Goal: Entertainment & Leisure: Consume media (video, audio)

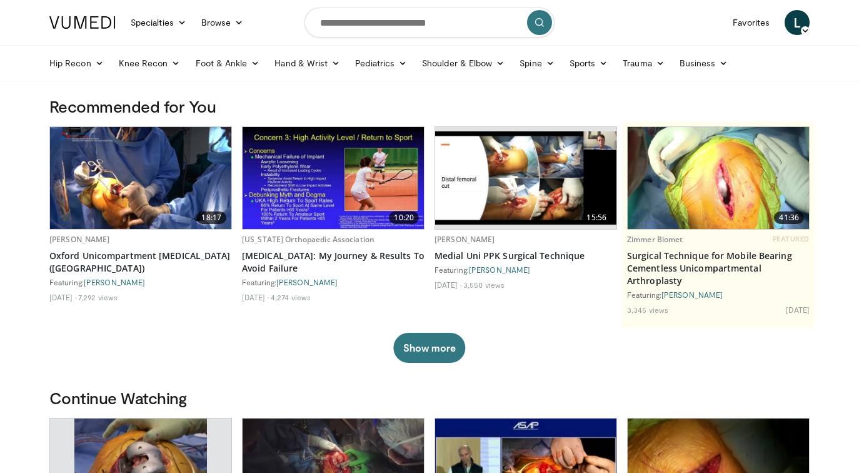
click at [800, 17] on span "L" at bounding box center [797, 22] width 25 height 25
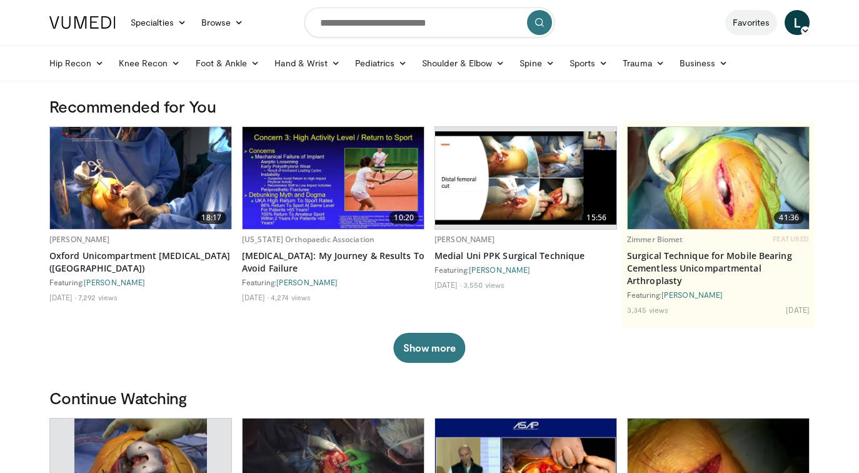
click at [757, 24] on link "Favorites" at bounding box center [751, 22] width 52 height 25
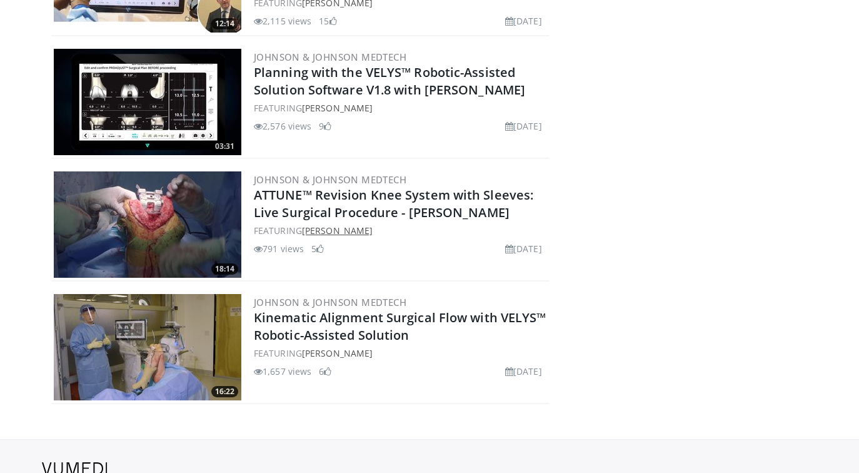
scroll to position [484, 0]
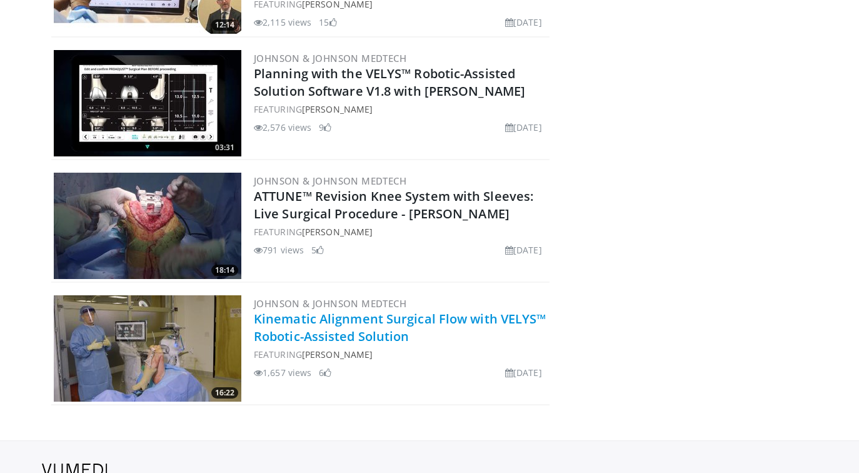
click at [322, 329] on link "Kinematic Alignment Surgical Flow with VELYS™ Robotic-Assisted Solution" at bounding box center [400, 327] width 293 height 34
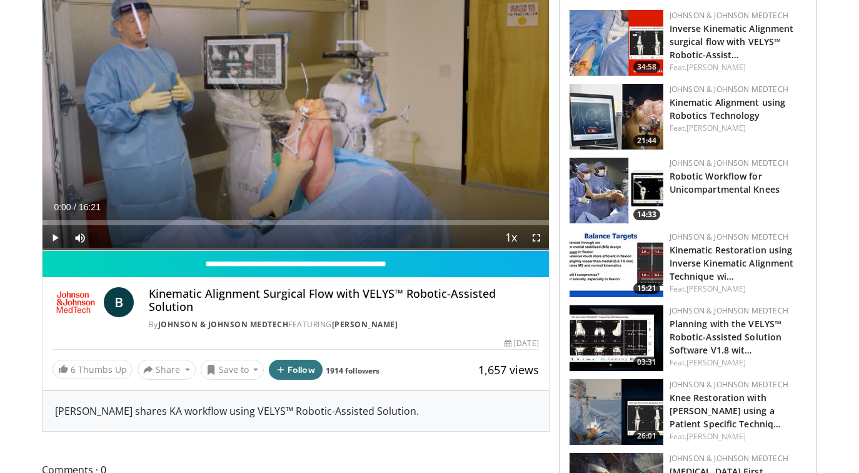
scroll to position [131, 0]
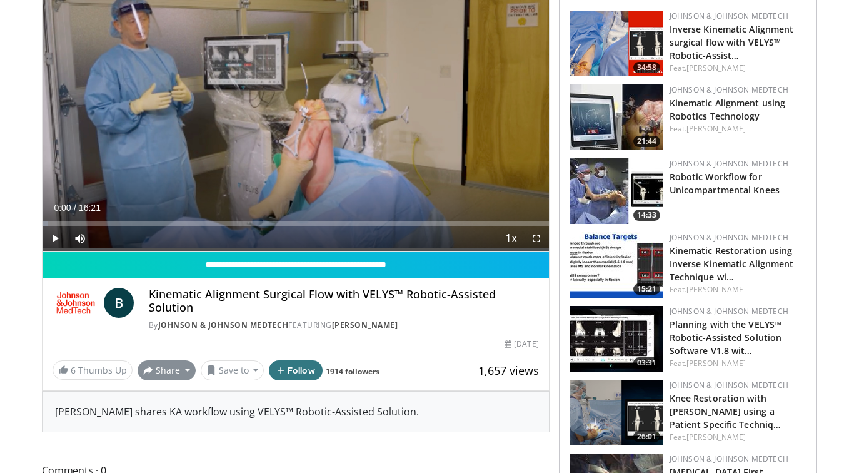
click at [180, 376] on button "Share" at bounding box center [167, 370] width 58 height 20
click at [205, 335] on div "**********" at bounding box center [296, 315] width 506 height 129
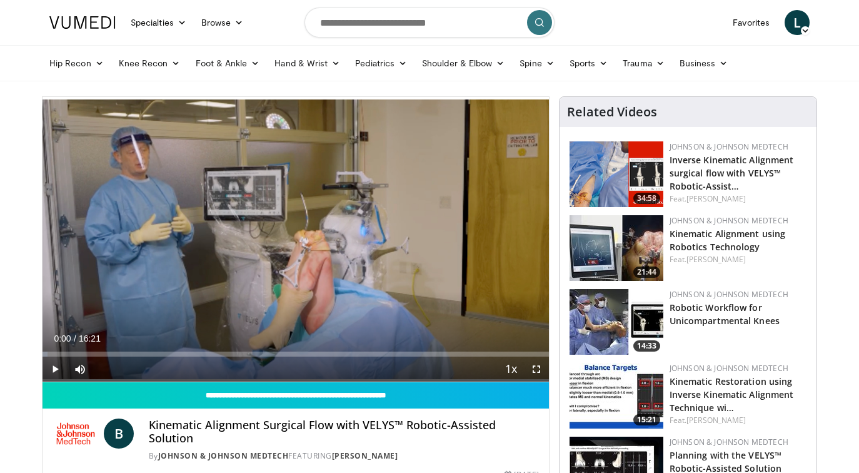
scroll to position [0, 0]
click at [750, 22] on link "Favorites" at bounding box center [751, 22] width 52 height 25
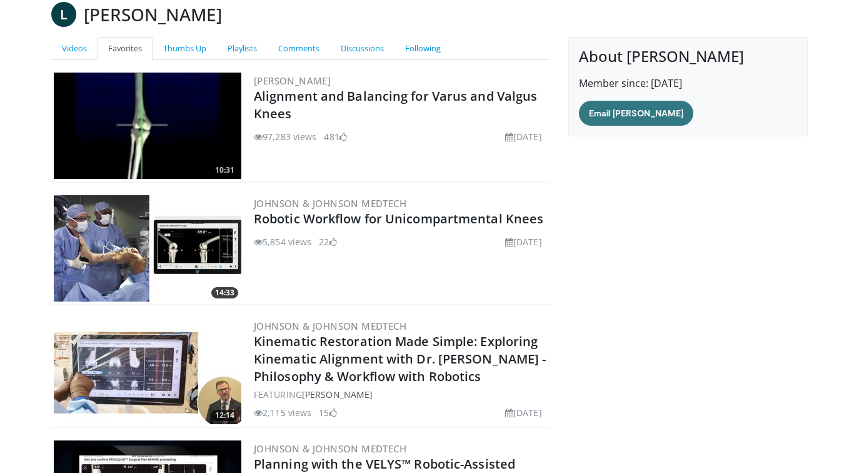
scroll to position [190, 0]
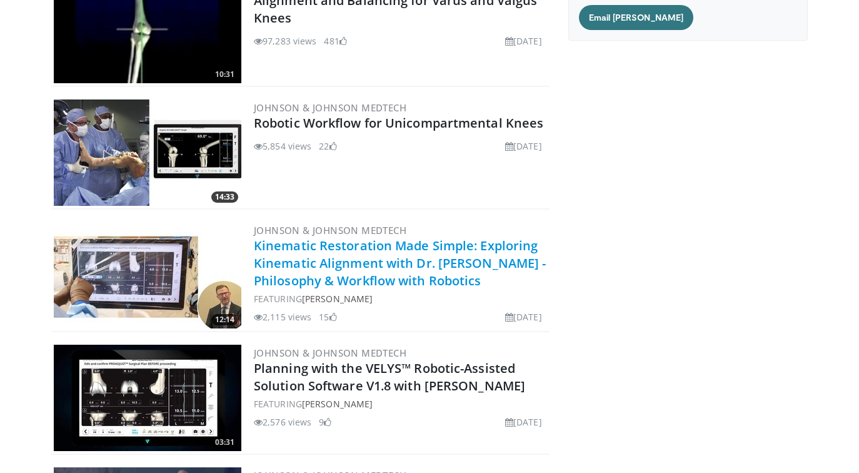
click at [344, 268] on link "Kinematic Restoration Made Simple: Exploring Kinematic Alignment with Dr. Kevin…" at bounding box center [400, 263] width 292 height 52
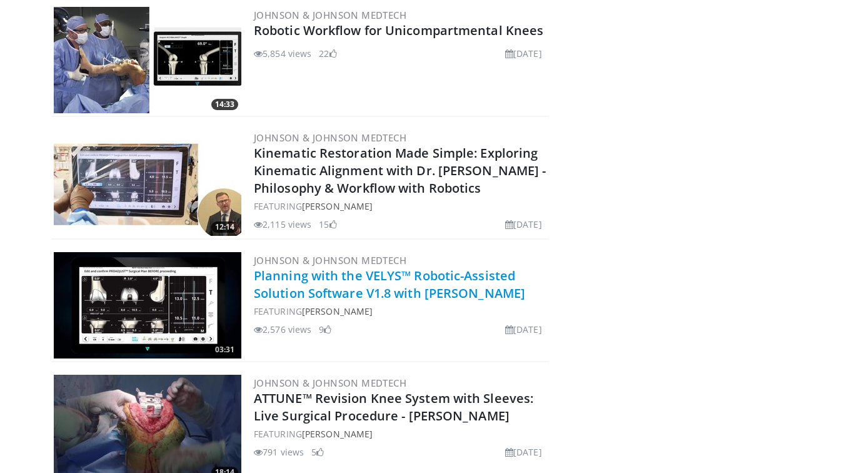
scroll to position [281, 0]
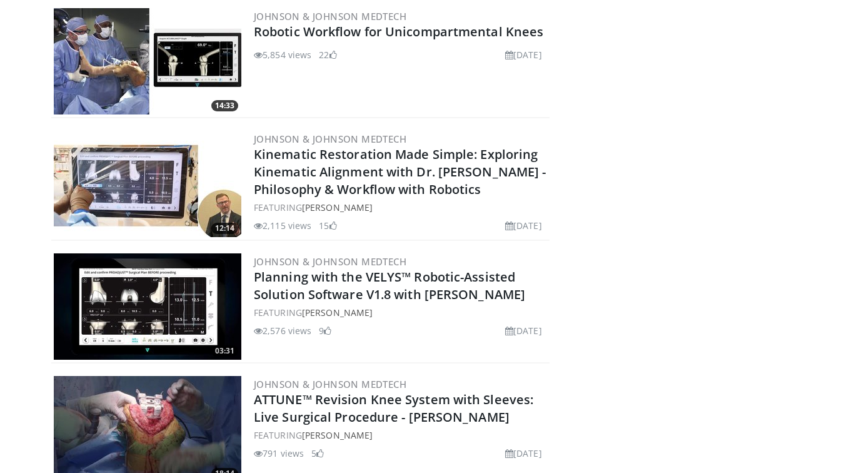
click at [372, 285] on h2 "Planning with the VELYS™ Robotic-Assisted Solution Software V1.8 with Dr. Chako…" at bounding box center [400, 285] width 293 height 35
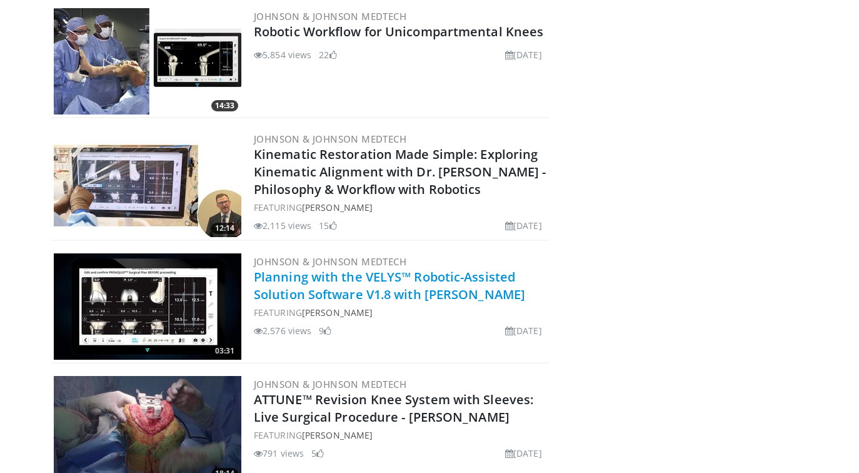
click at [368, 279] on link "Planning with the VELYS™ Robotic-Assisted Solution Software V1.8 with [PERSON_N…" at bounding box center [389, 285] width 271 height 34
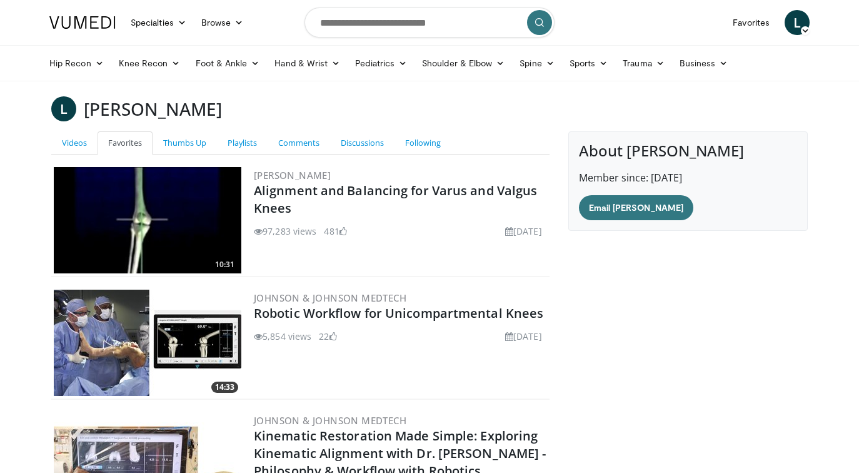
scroll to position [0, 0]
click at [330, 316] on link "Robotic Workflow for Unicompartmental Knees" at bounding box center [398, 312] width 289 height 17
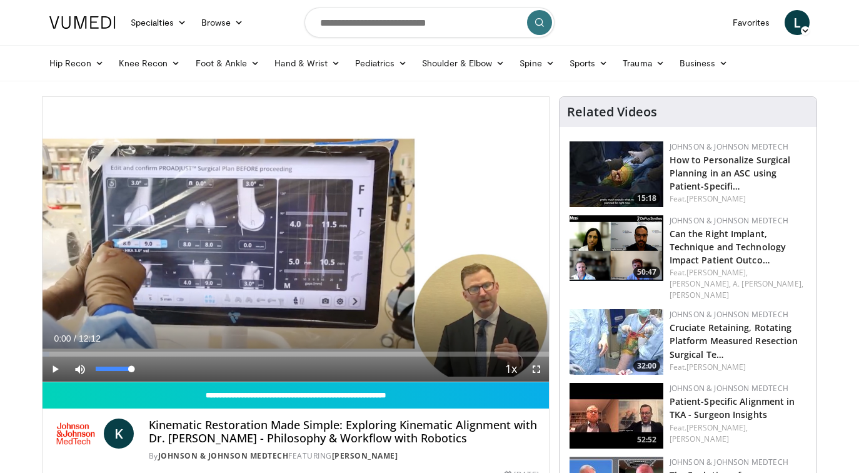
click at [76, 365] on span "Video Player" at bounding box center [80, 368] width 25 height 25
